Goal: Transaction & Acquisition: Purchase product/service

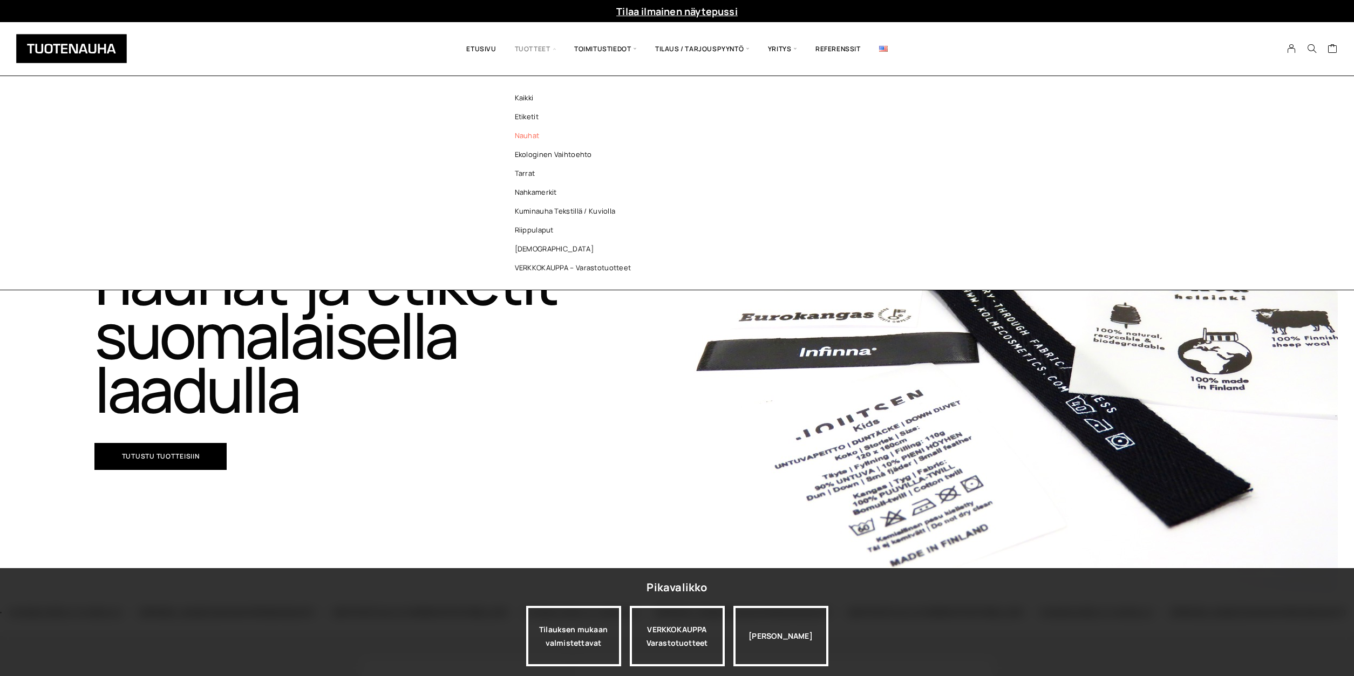
click at [524, 136] on link "Nauhat" at bounding box center [576, 135] width 157 height 19
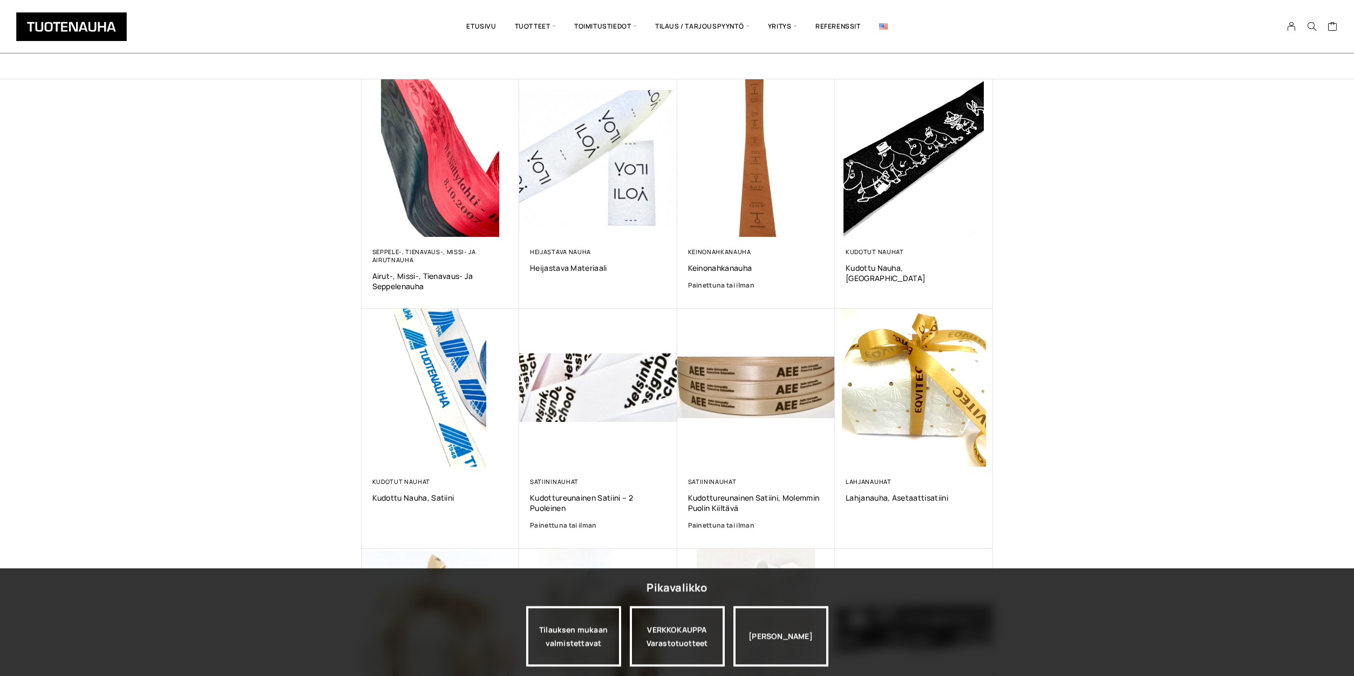
scroll to position [165, 0]
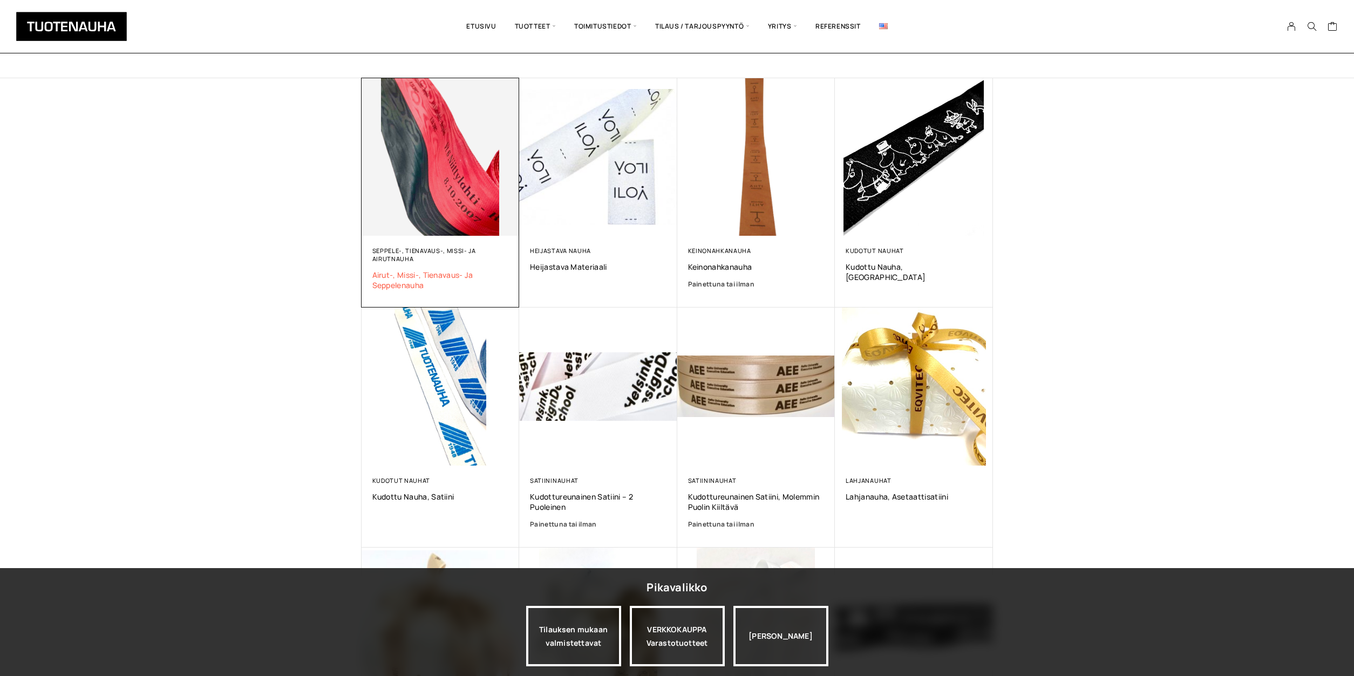
click at [403, 274] on span "Airut-, missi-, tienavaus- ja seppelenauha" at bounding box center [440, 280] width 137 height 21
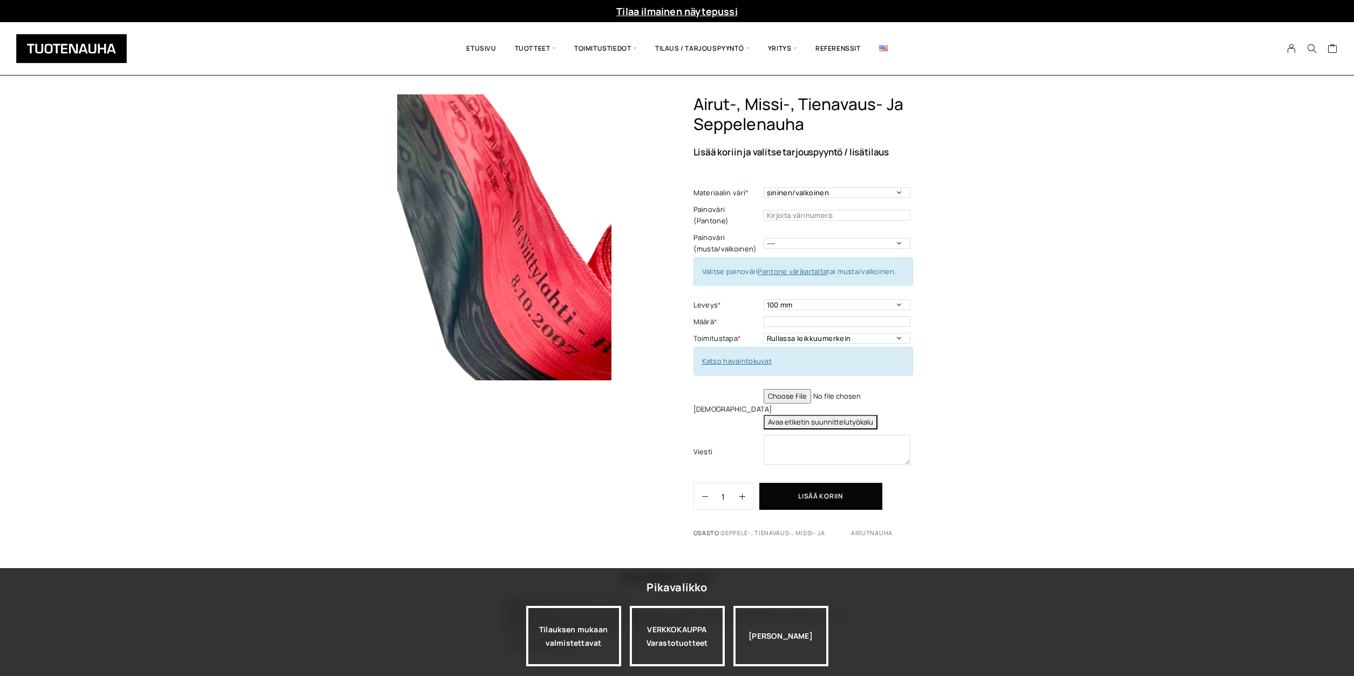
scroll to position [55, 0]
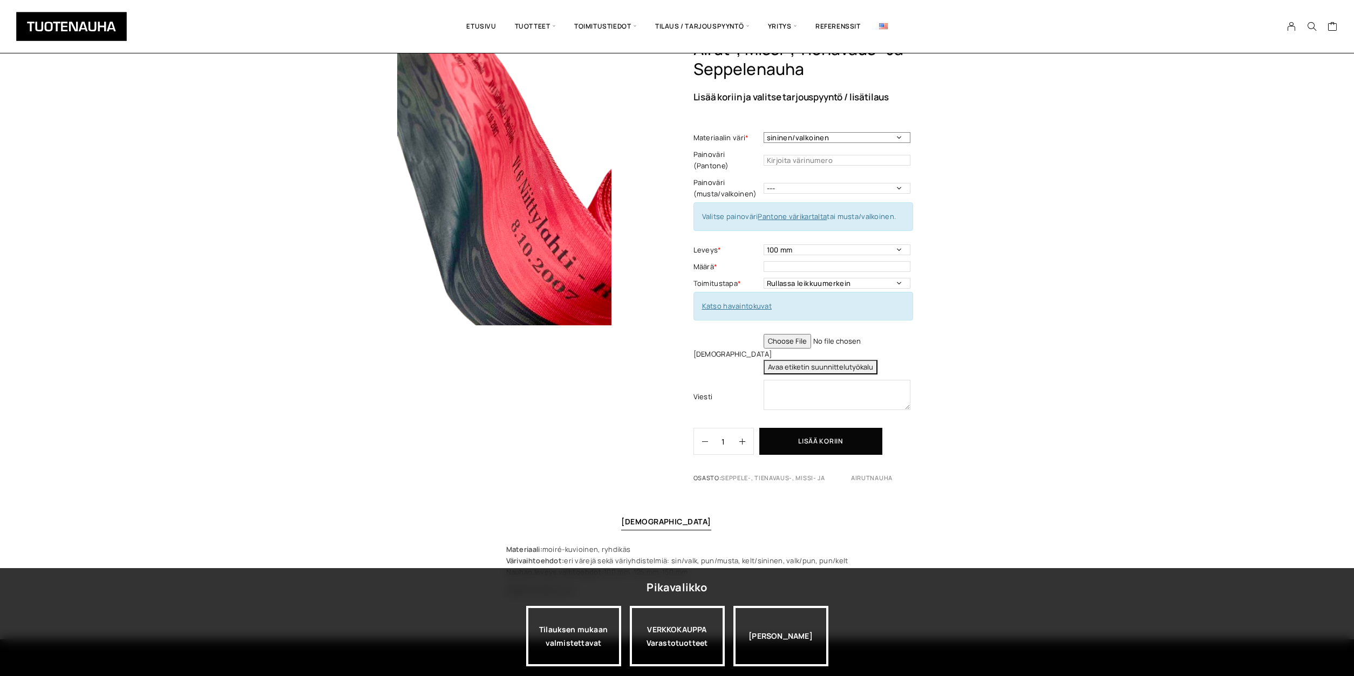
click at [764, 132] on select "sininen/valkoinen punainen/musta keltainen/sininen valkoinen/punainen punainen/…" at bounding box center [837, 137] width 147 height 11
click at [869, 137] on select "sininen/valkoinen punainen/musta keltainen/sininen valkoinen/punainen punainen/…" at bounding box center [837, 137] width 147 height 11
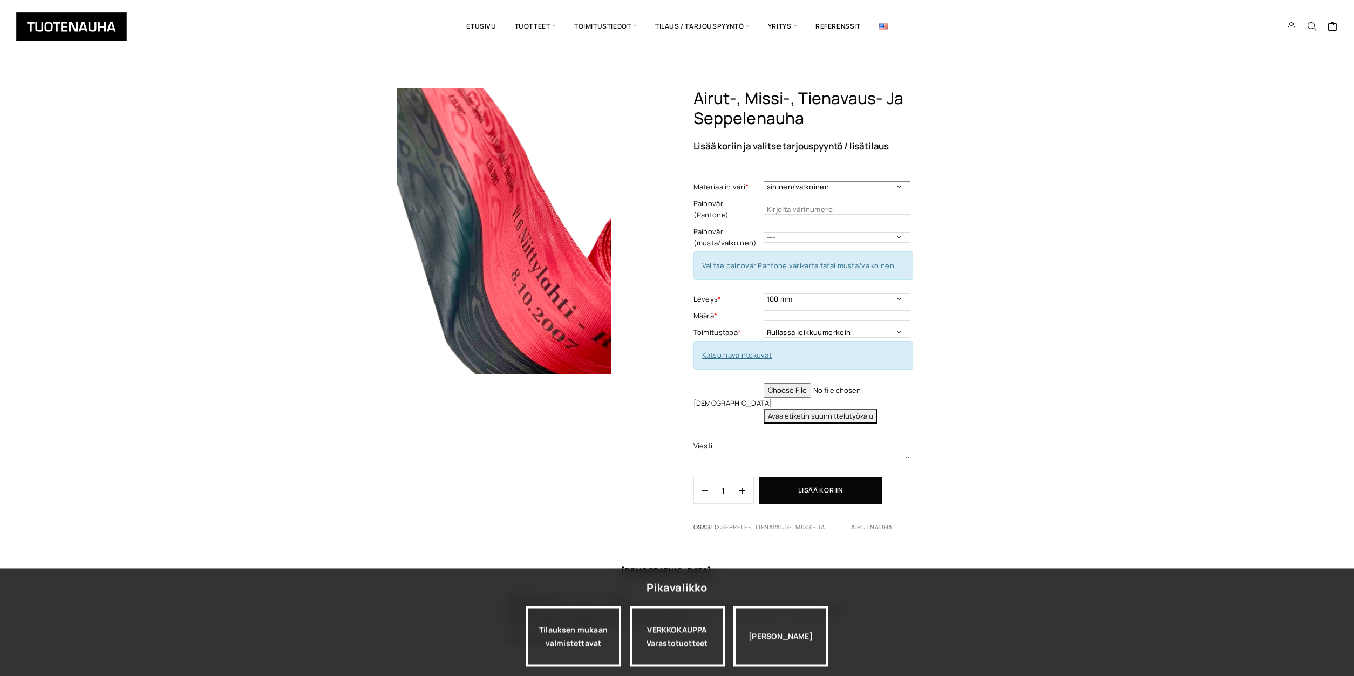
scroll to position [0, 0]
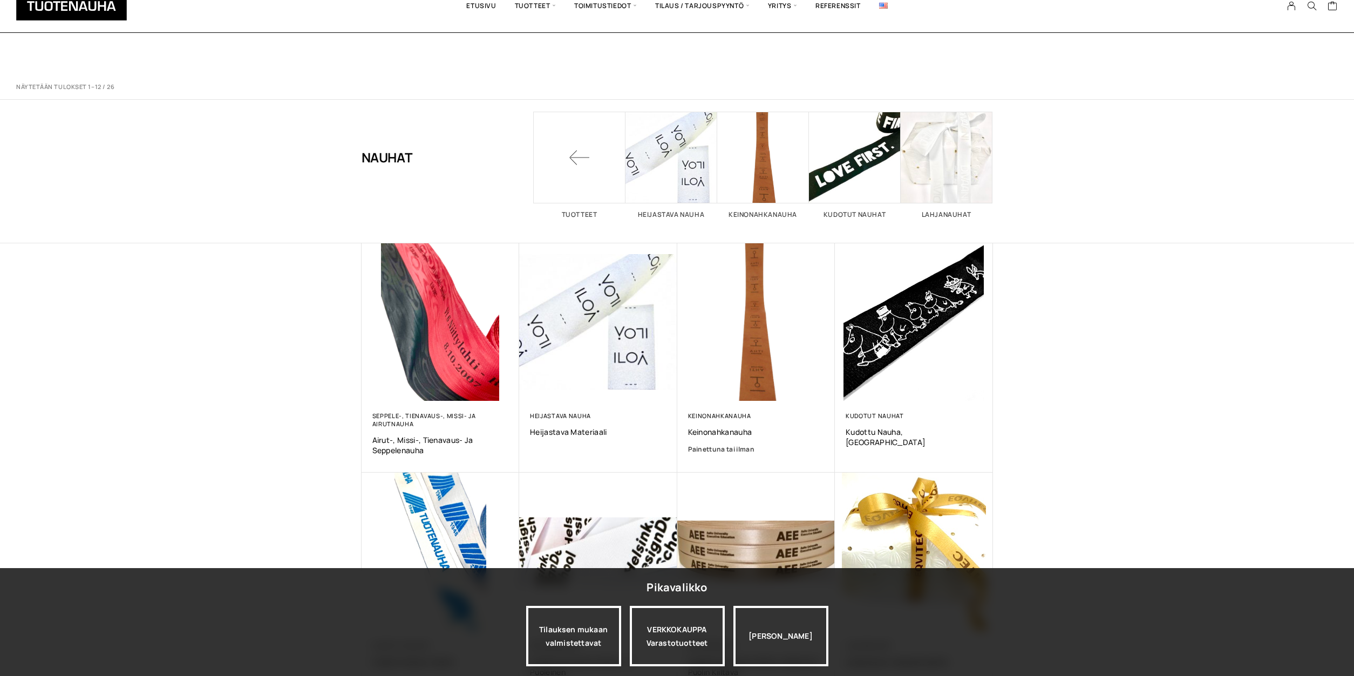
scroll to position [165, 0]
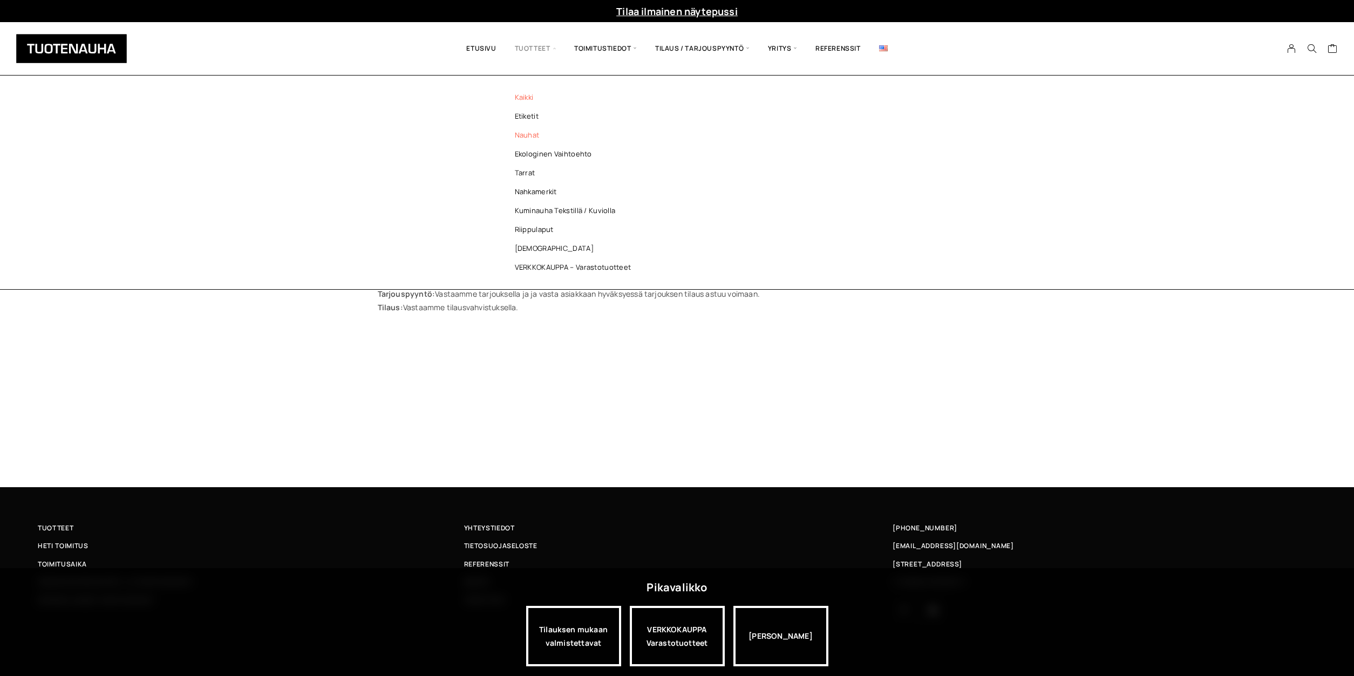
click at [525, 132] on link "Nauhat" at bounding box center [576, 135] width 157 height 19
